Goal: Task Accomplishment & Management: Manage account settings

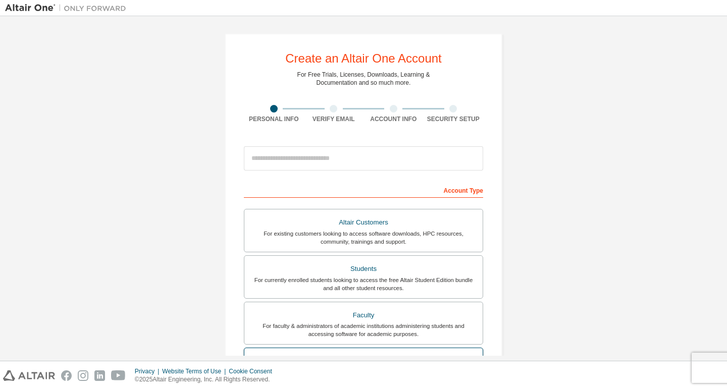
scroll to position [101, 0]
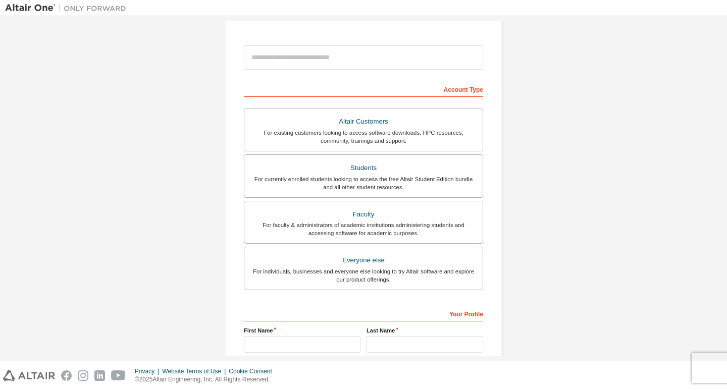
drag, startPoint x: 367, startPoint y: 184, endPoint x: 402, endPoint y: 225, distance: 54.1
click at [367, 184] on div "For currently enrolled students looking to access the free Altair Student Editi…" at bounding box center [363, 183] width 226 height 16
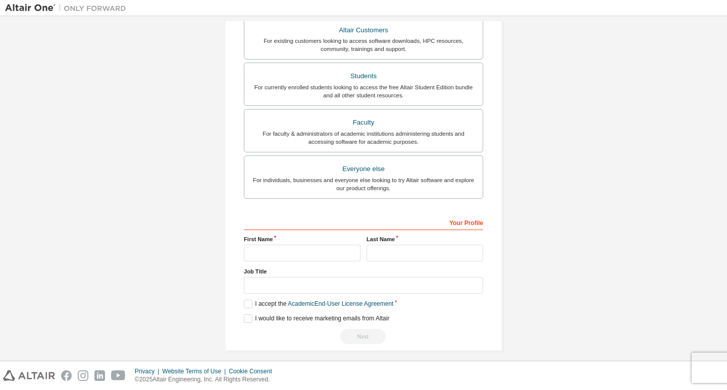
scroll to position [226, 0]
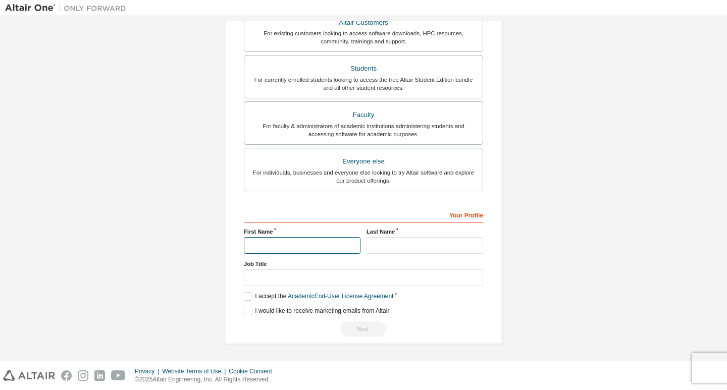
click at [333, 248] on input "text" at bounding box center [302, 245] width 117 height 17
type input "********"
click at [396, 241] on input "text" at bounding box center [425, 245] width 117 height 17
type input "********"
click at [319, 275] on input "text" at bounding box center [363, 278] width 239 height 17
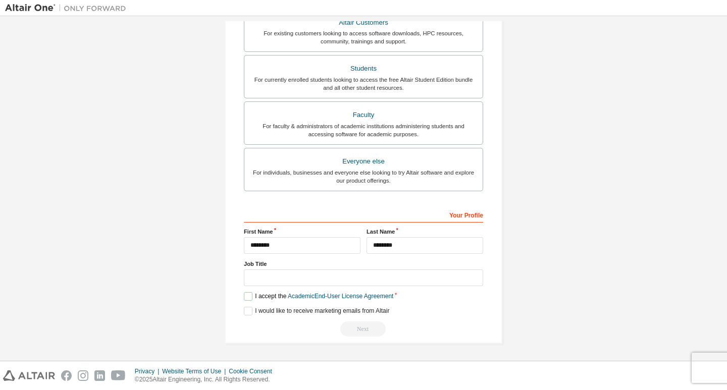
click at [248, 298] on label "I accept the Academic End-User License Agreement" at bounding box center [318, 296] width 149 height 9
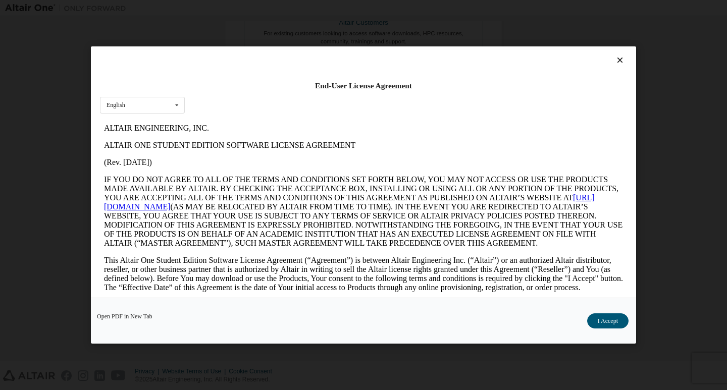
scroll to position [0, 0]
click at [616, 320] on button "I Accept" at bounding box center [607, 321] width 41 height 15
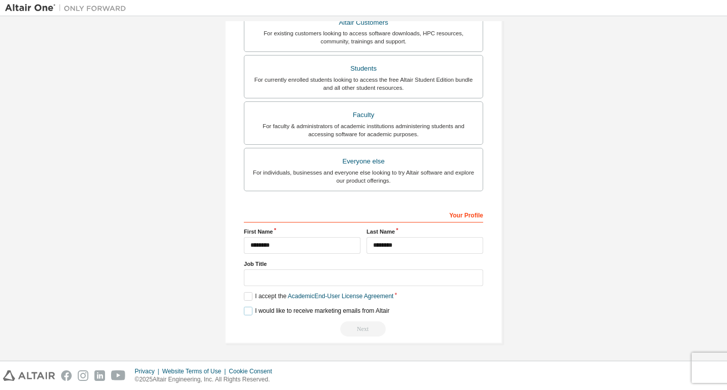
click at [249, 313] on label "I would like to receive marketing emails from Altair" at bounding box center [316, 311] width 145 height 9
click at [356, 296] on link "Academic End-User License Agreement" at bounding box center [341, 296] width 106 height 7
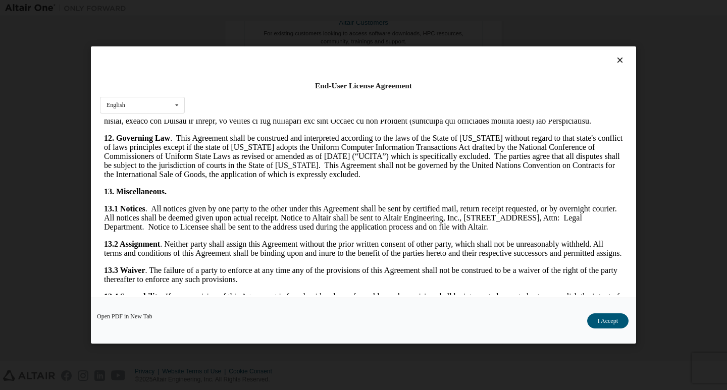
scroll to position [1645, 0]
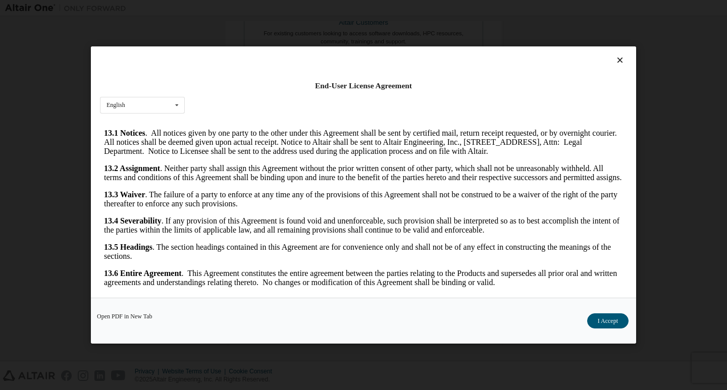
drag, startPoint x: 620, startPoint y: 159, endPoint x: 741, endPoint y: 426, distance: 293.6
click at [611, 319] on button "I Accept" at bounding box center [607, 321] width 41 height 15
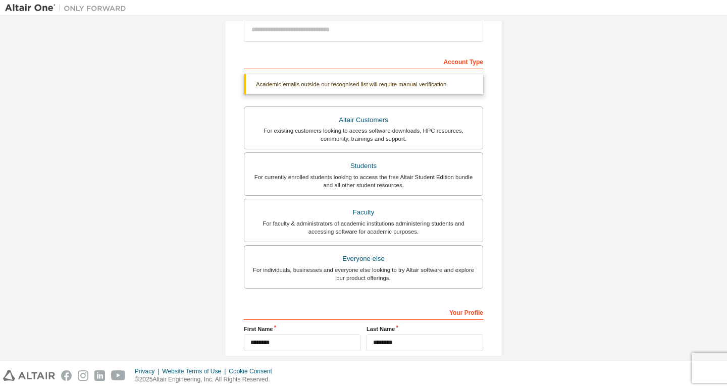
scroll to position [0, 0]
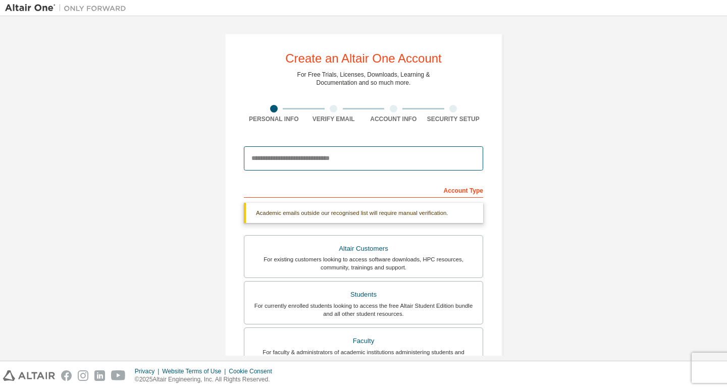
click at [296, 160] on input "email" at bounding box center [363, 158] width 239 height 24
paste input "**********"
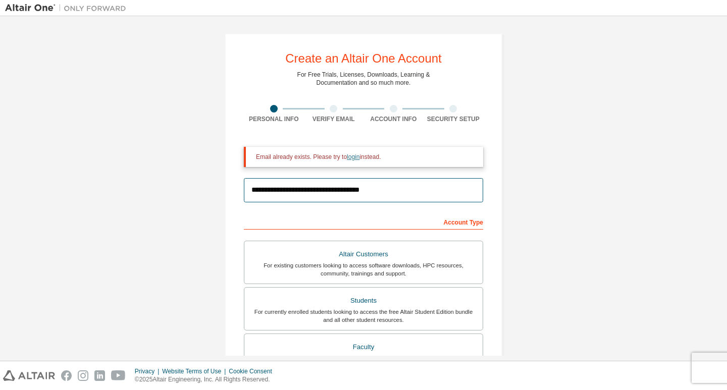
type input "**********"
click at [353, 160] on link "login" at bounding box center [353, 157] width 13 height 7
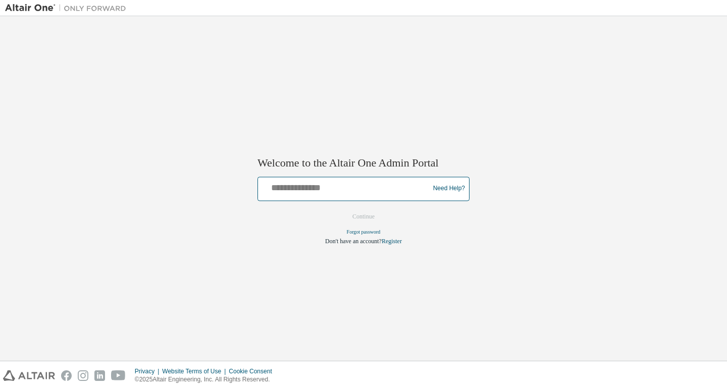
click at [320, 193] on input "text" at bounding box center [345, 186] width 166 height 15
paste input "**********"
click at [271, 193] on input "**********" at bounding box center [345, 186] width 167 height 15
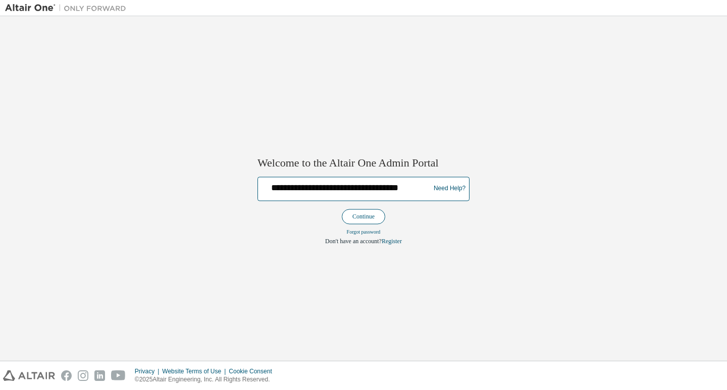
type input "**********"
click at [357, 221] on button "Continue" at bounding box center [363, 216] width 43 height 15
click at [357, 221] on form "**********" at bounding box center [364, 211] width 212 height 69
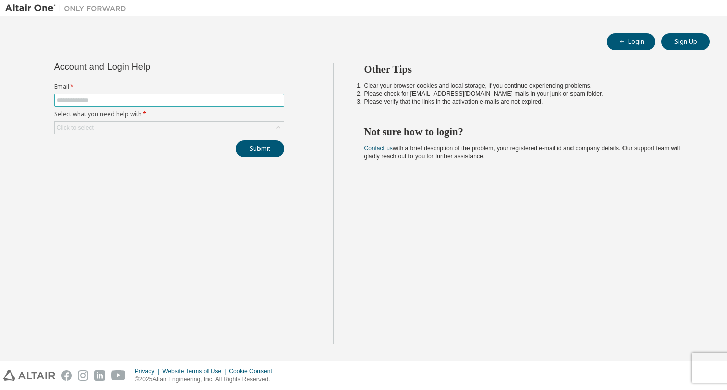
click at [114, 102] on input "text" at bounding box center [169, 100] width 225 height 8
paste input "**********"
type input "**********"
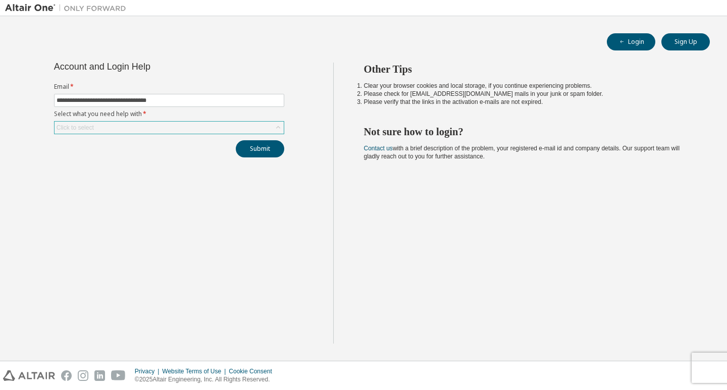
click at [114, 126] on div "Click to select" at bounding box center [169, 128] width 229 height 12
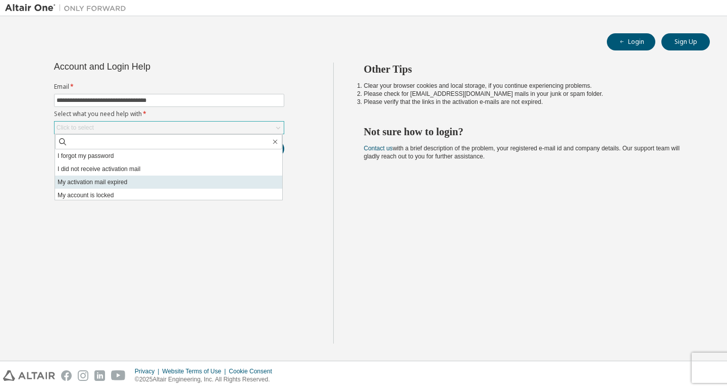
click at [136, 185] on li "My activation mail expired" at bounding box center [168, 182] width 227 height 13
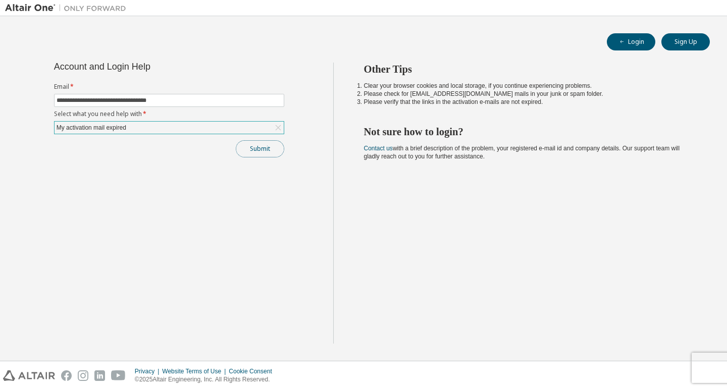
click at [273, 146] on button "Submit" at bounding box center [260, 148] width 48 height 17
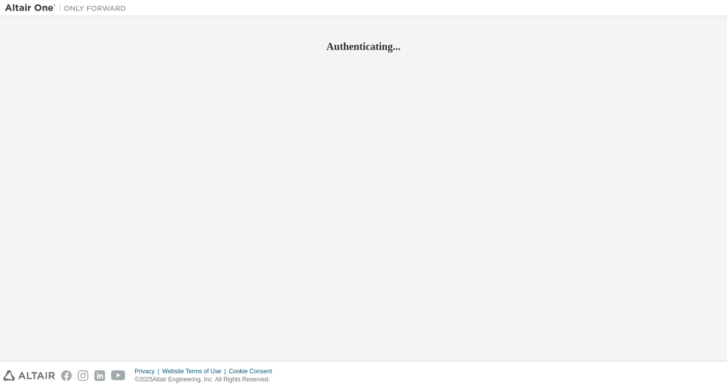
click at [641, 139] on div "Authenticating..." at bounding box center [363, 188] width 717 height 335
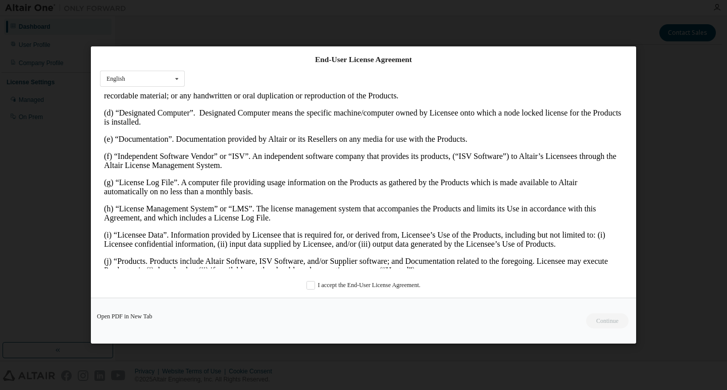
scroll to position [404, 0]
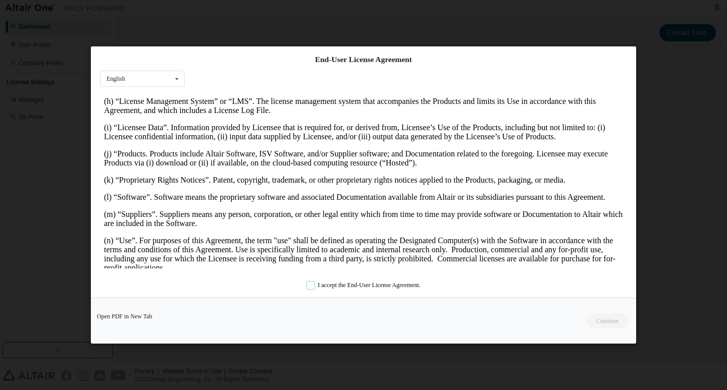
click at [311, 284] on label "I accept the End-User License Agreement." at bounding box center [364, 285] width 114 height 9
click at [589, 318] on button "Continue" at bounding box center [606, 321] width 43 height 15
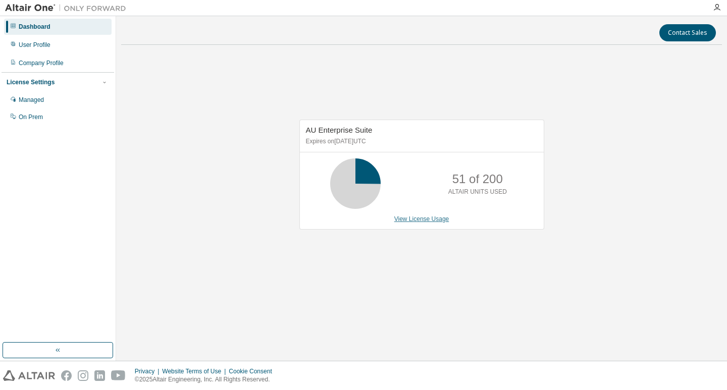
click at [424, 221] on link "View License Usage" at bounding box center [421, 219] width 55 height 7
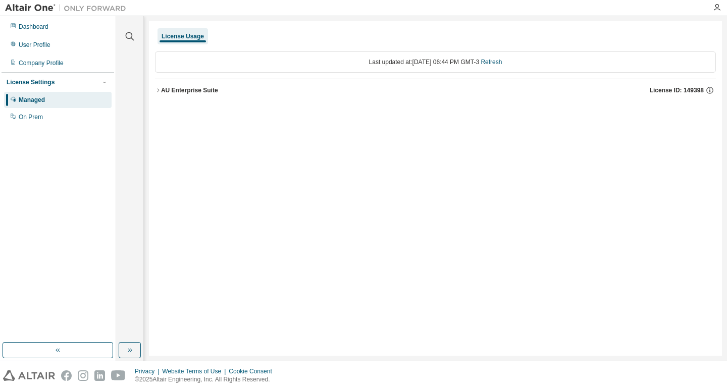
click at [187, 84] on button "AU Enterprise Suite License ID: 149398" at bounding box center [435, 90] width 561 height 22
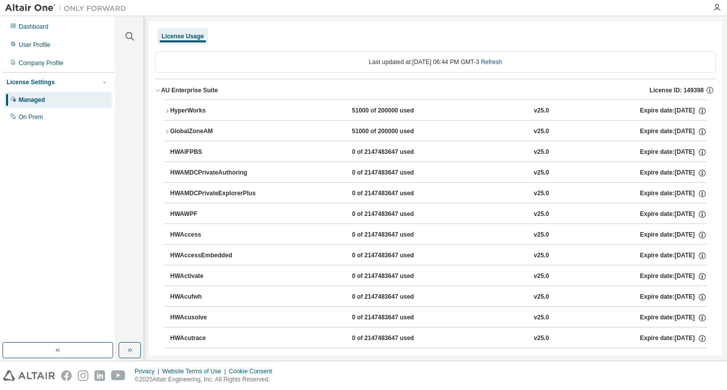
click at [172, 89] on div "AU Enterprise Suite" at bounding box center [189, 90] width 57 height 8
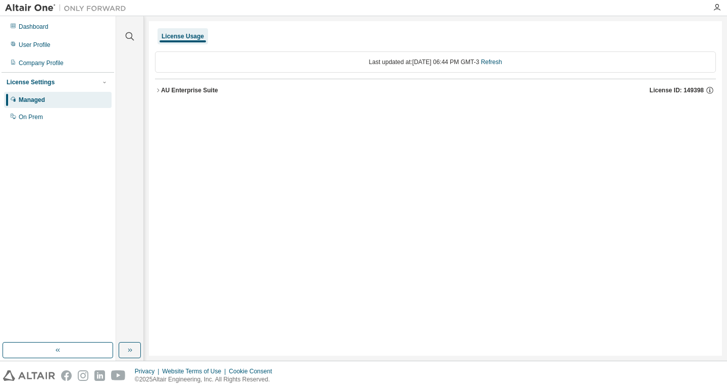
click at [172, 89] on div "AU Enterprise Suite" at bounding box center [189, 90] width 57 height 8
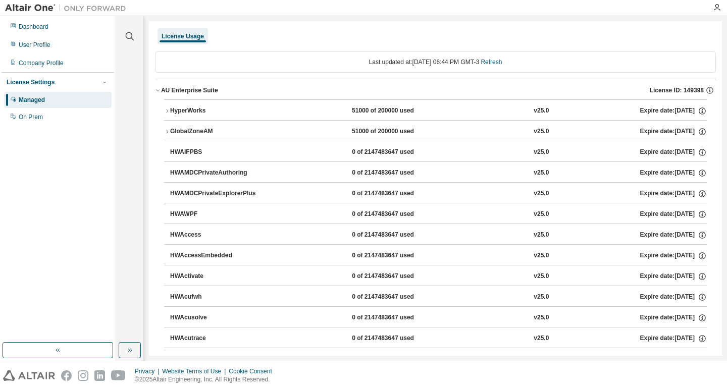
click at [167, 128] on button "GlobalZoneAM 51000 of 200000 used v25.0 Expire date: [DATE]" at bounding box center [435, 132] width 543 height 22
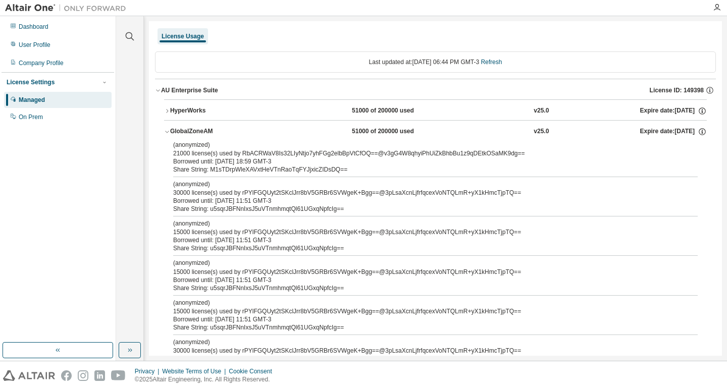
click at [174, 131] on div "GlobalZoneAM" at bounding box center [215, 131] width 91 height 9
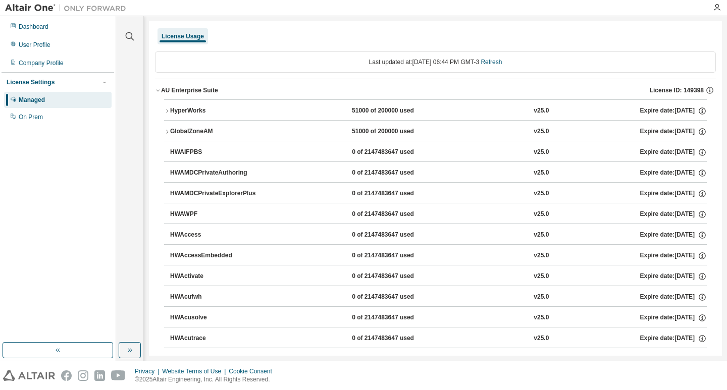
click at [172, 114] on div "HyperWorks" at bounding box center [215, 111] width 91 height 9
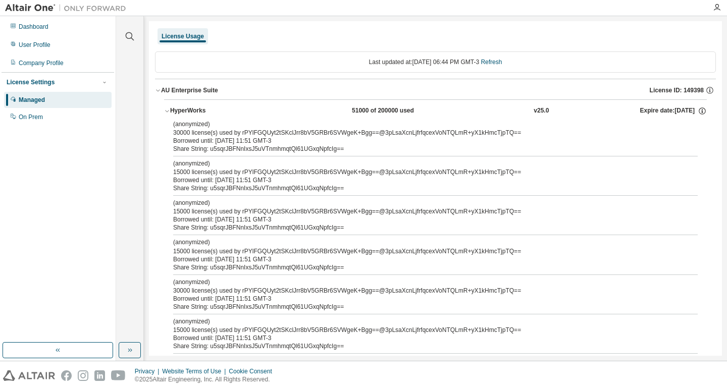
click at [172, 114] on div "HyperWorks" at bounding box center [215, 111] width 91 height 9
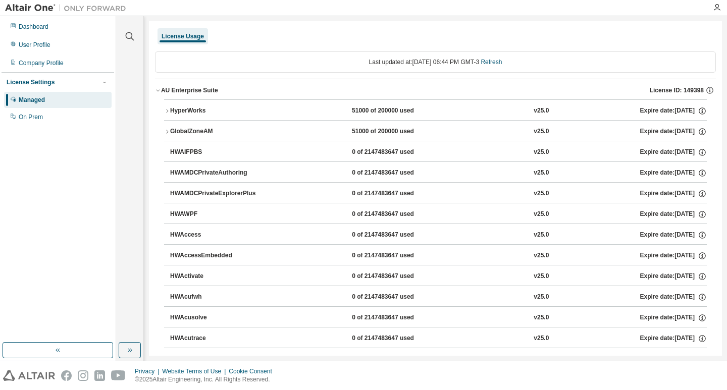
click at [172, 132] on div "GlobalZoneAM" at bounding box center [215, 131] width 91 height 9
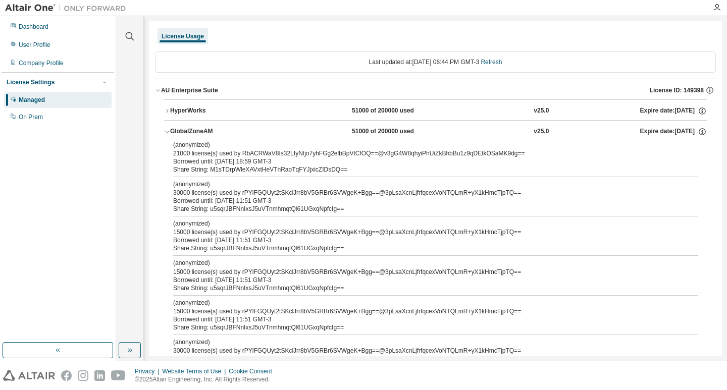
click at [271, 168] on div "Share String: M1sTDrpWleXAVxtHeVTnRaoTqFYJjxicZIDsDQ==" at bounding box center [423, 170] width 500 height 8
click at [348, 166] on div "Share String: M1sTDrpWleXAVxtHeVTnRaoTqFYJjxicZIDsDQ==" at bounding box center [423, 170] width 500 height 8
click at [163, 89] on div "AU Enterprise Suite" at bounding box center [189, 90] width 57 height 8
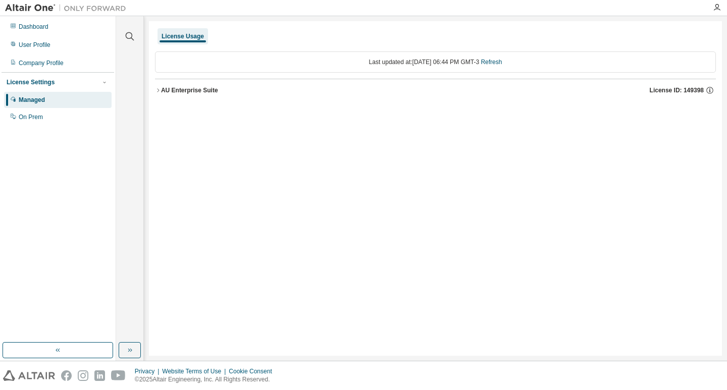
click at [45, 9] on img at bounding box center [68, 8] width 126 height 10
click at [38, 7] on img at bounding box center [68, 8] width 126 height 10
drag, startPoint x: 44, startPoint y: 7, endPoint x: 718, endPoint y: 9, distance: 673.2
click at [718, 9] on icon "button" at bounding box center [717, 8] width 8 height 8
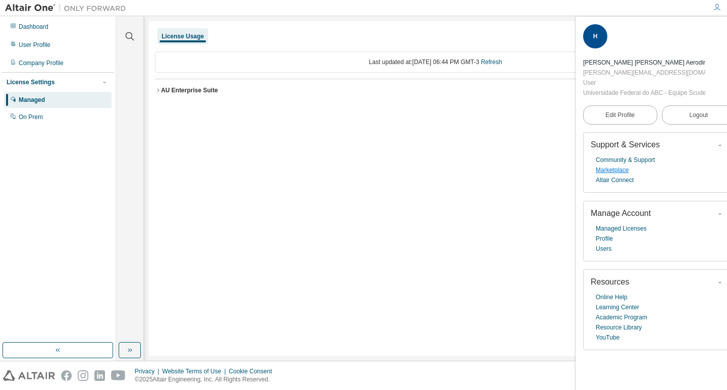
click at [623, 171] on link "Marketplace" at bounding box center [612, 170] width 33 height 10
